Goal: Obtain resource: Download file/media

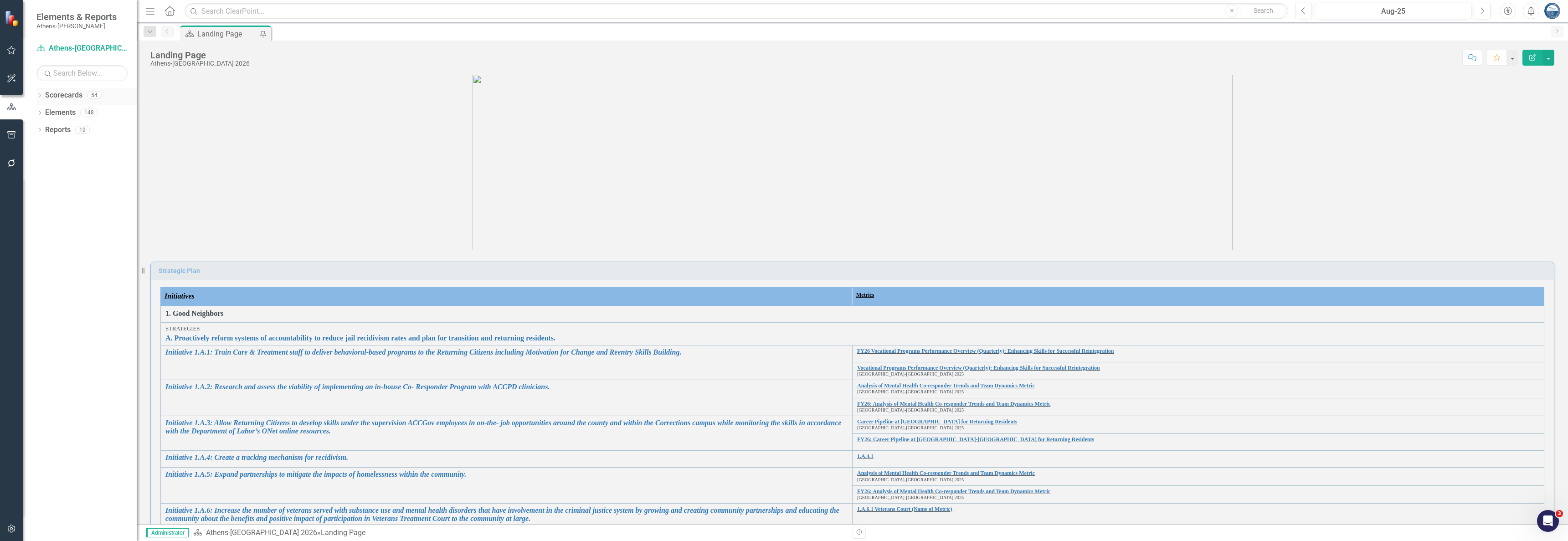
click at [41, 97] on icon "Dropdown" at bounding box center [40, 96] width 6 height 5
click at [46, 113] on icon "Dropdown" at bounding box center [44, 112] width 7 height 5
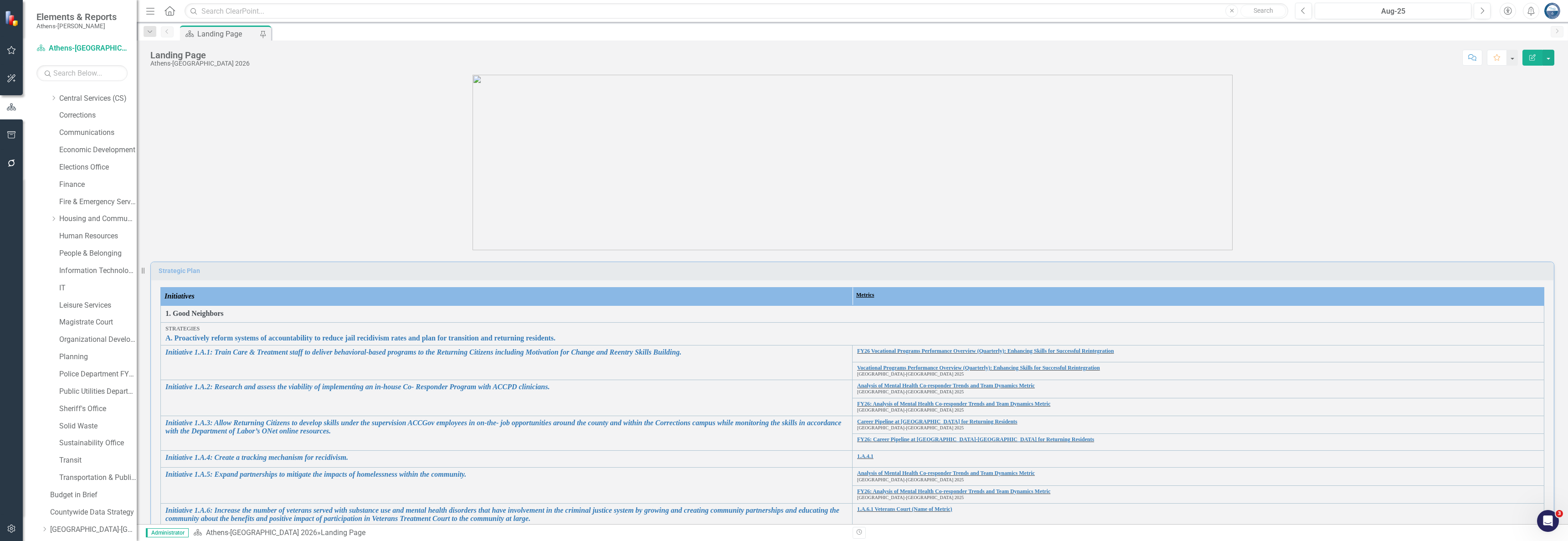
scroll to position [273, 0]
click at [100, 372] on link "Police Department FY24-25" at bounding box center [97, 374] width 77 height 10
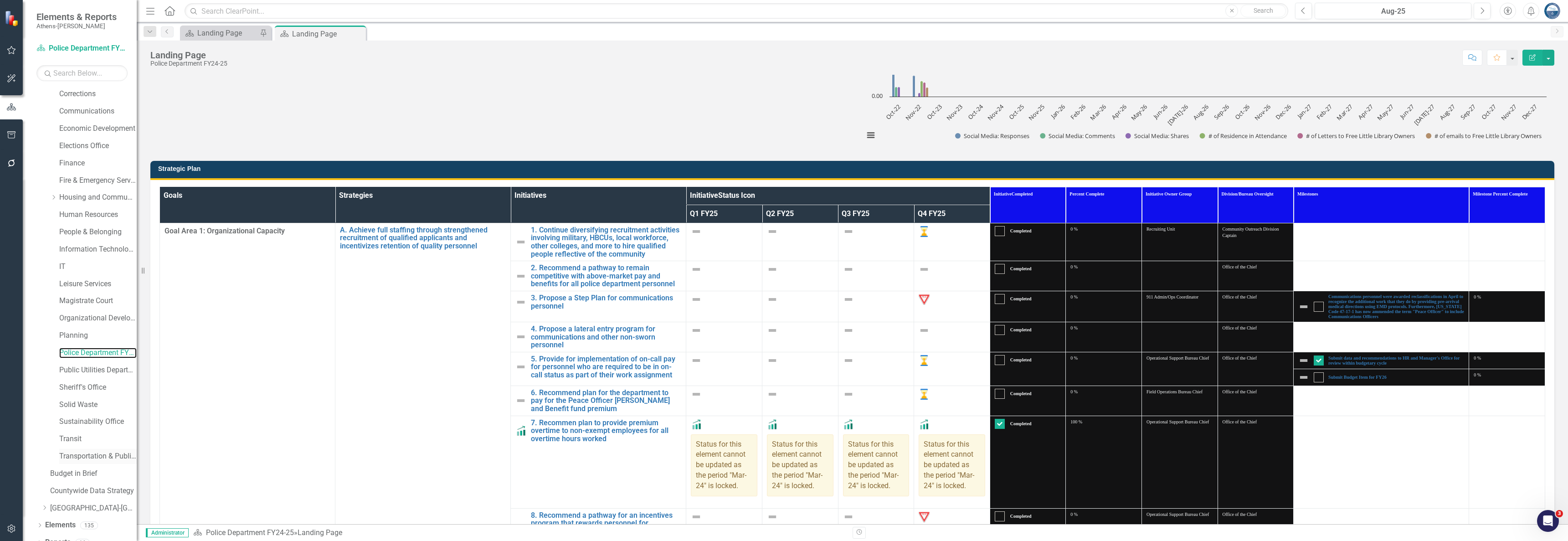
scroll to position [305, 0]
click at [39, 531] on icon "Dropdown" at bounding box center [40, 532] width 6 height 5
click at [71, 518] on link "Metric Metrics" at bounding box center [68, 517] width 37 height 10
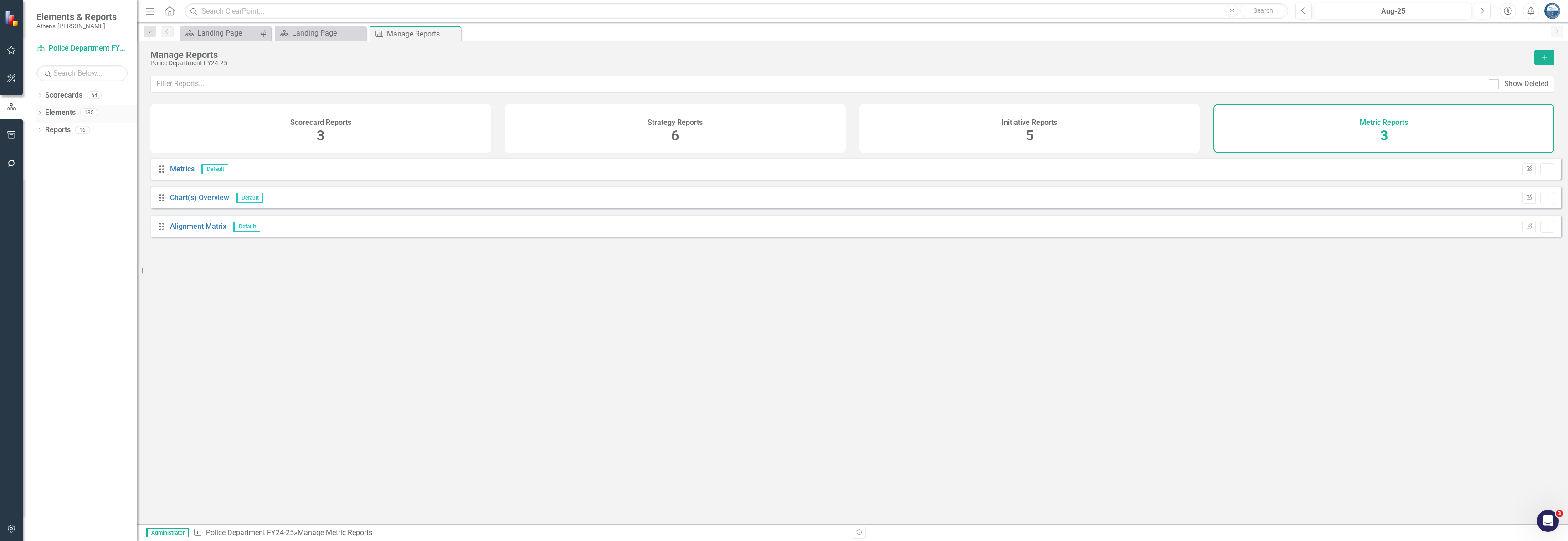
click at [41, 114] on icon "Dropdown" at bounding box center [40, 114] width 6 height 5
click at [72, 130] on link "Strategy Strategy" at bounding box center [70, 130] width 40 height 10
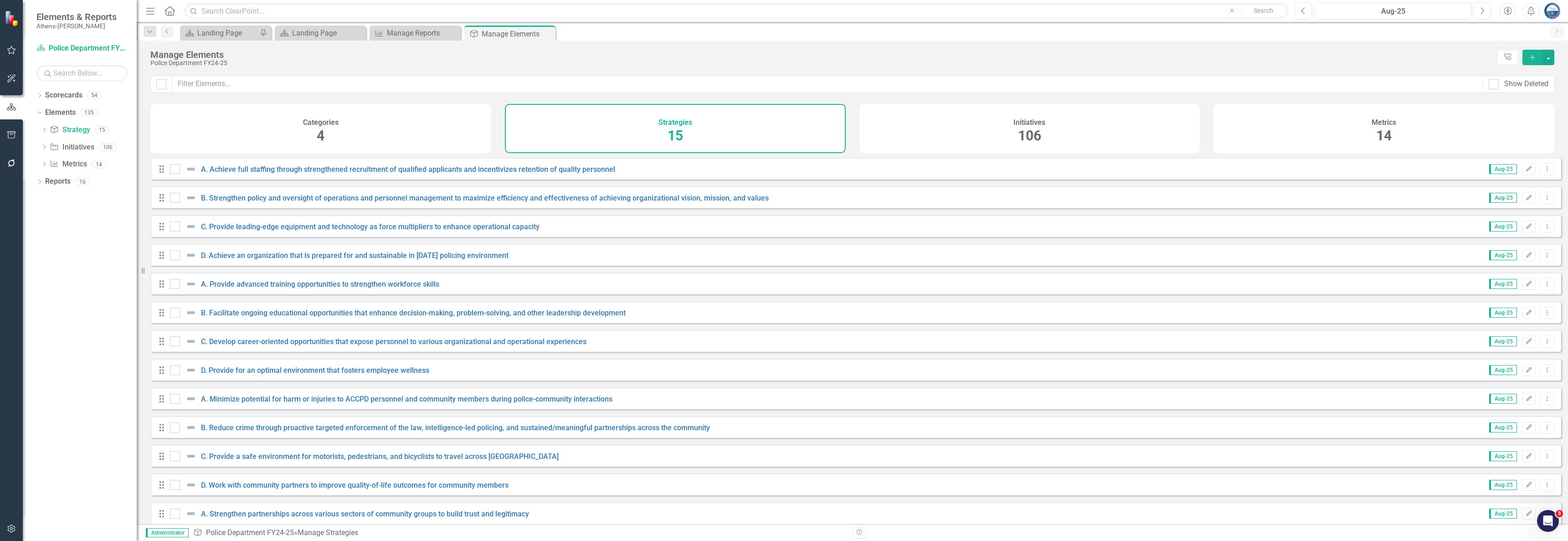
click at [36, 183] on div "Dropdown Scorecards 54 Dropdown Athens-Clarke County 2026 Performance Measures …" at bounding box center [79, 314] width 114 height 453
click at [41, 182] on icon "Dropdown" at bounding box center [40, 183] width 6 height 5
click at [81, 211] on link "Strategy Strategy" at bounding box center [69, 214] width 40 height 10
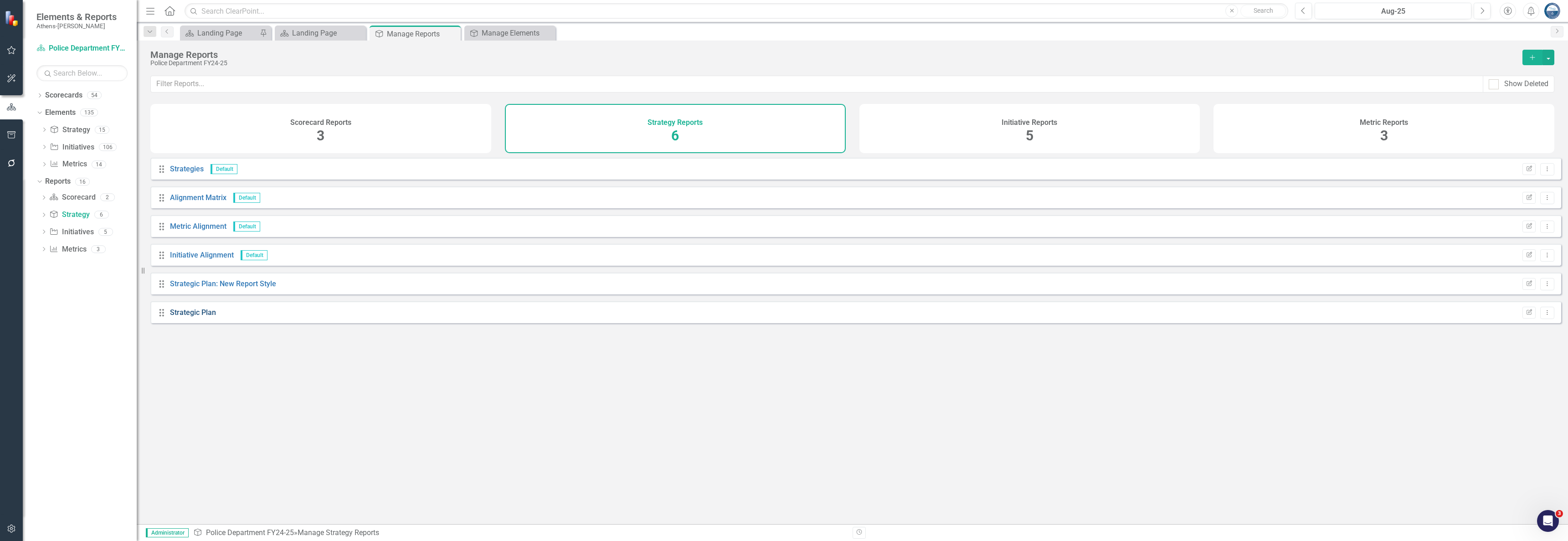
click at [193, 316] on link "Strategic Plan" at bounding box center [193, 312] width 46 height 9
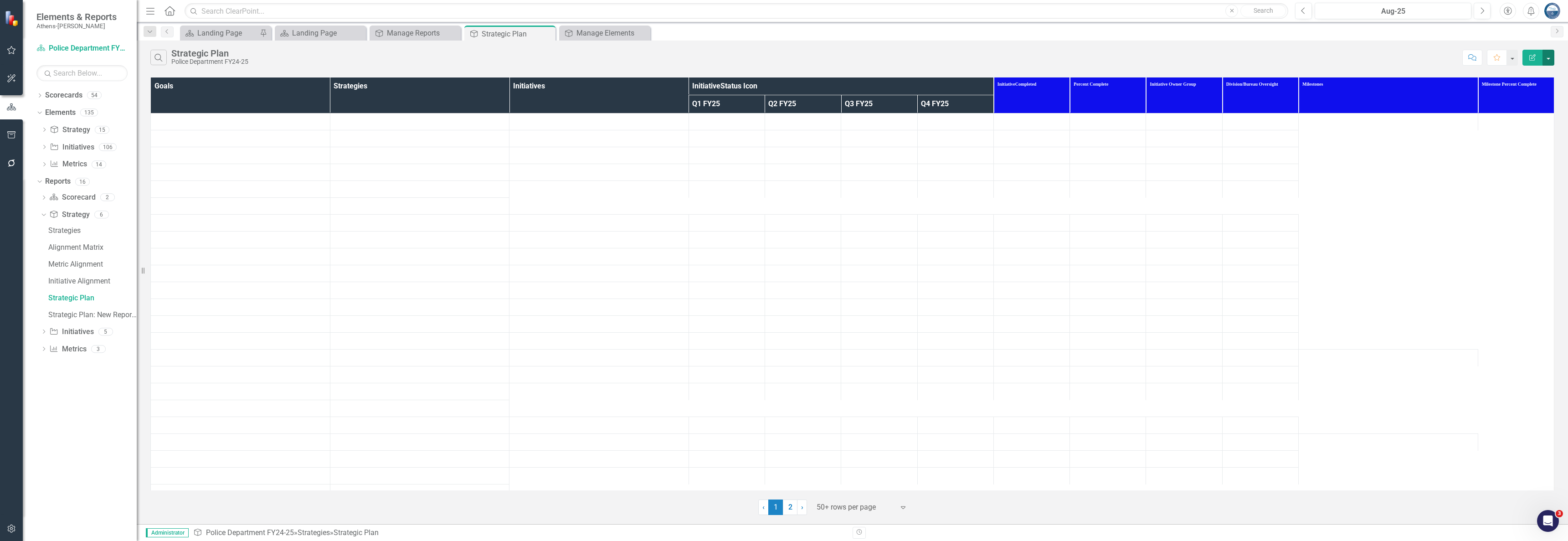
click at [1550, 59] on button "button" at bounding box center [1548, 58] width 12 height 16
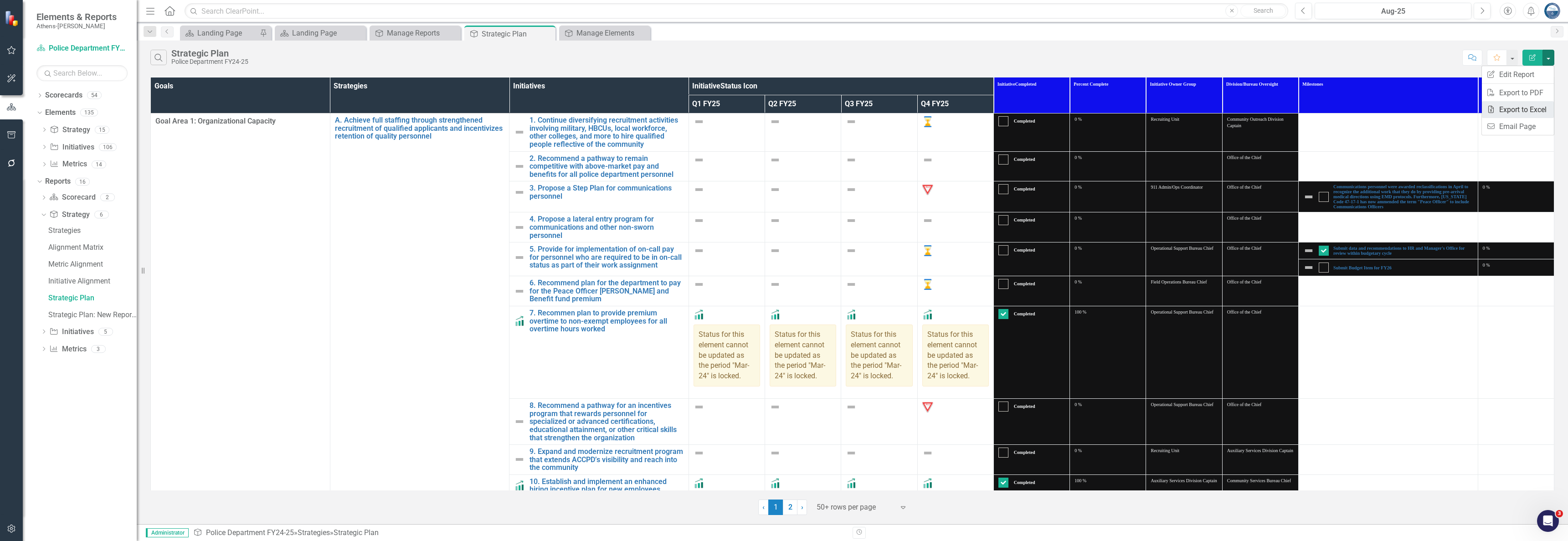
click at [1513, 108] on link "Excel Export to Excel" at bounding box center [1518, 110] width 72 height 17
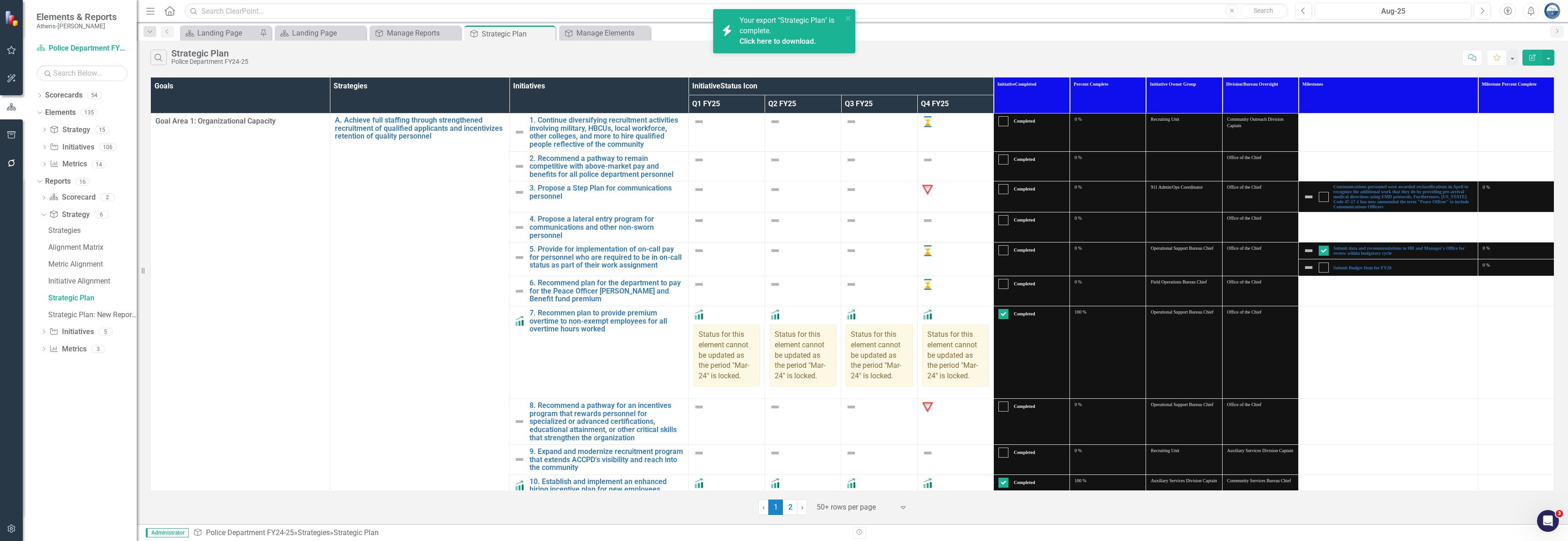
click at [790, 37] on link "Click here to download." at bounding box center [778, 41] width 77 height 9
